Goal: Find specific page/section

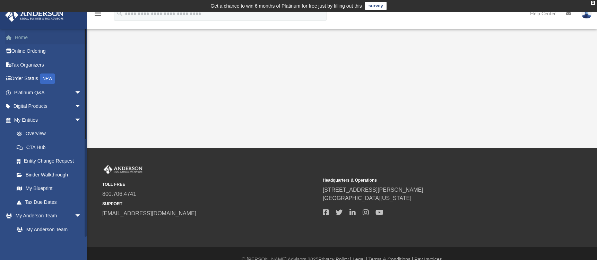
click at [26, 40] on link "Home" at bounding box center [48, 38] width 87 height 14
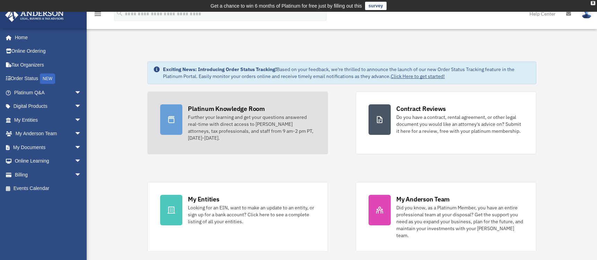
click at [239, 108] on div "Platinum Knowledge Room" at bounding box center [226, 108] width 77 height 9
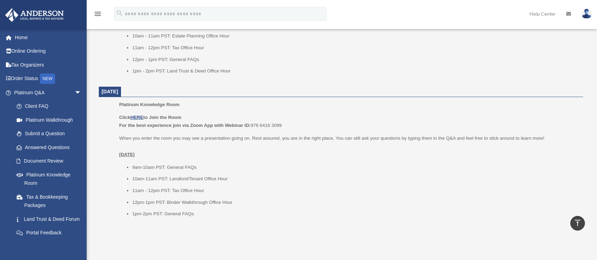
scroll to position [763, 0]
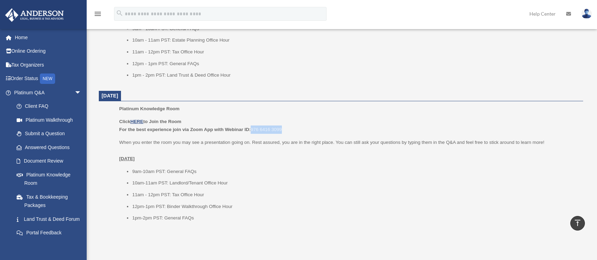
drag, startPoint x: 286, startPoint y: 128, endPoint x: 252, endPoint y: 130, distance: 34.7
click at [252, 130] on p "Click HERE to Join the Room For the best experience join via Zoom App with Webi…" at bounding box center [348, 126] width 459 height 16
copy p "976 6416 3099"
